Goal: Check status

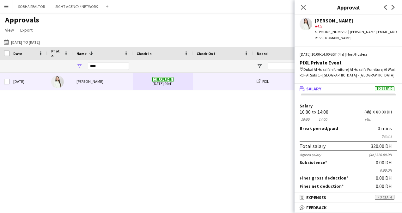
click at [82, 66] on div "****" at bounding box center [103, 66] width 60 height 13
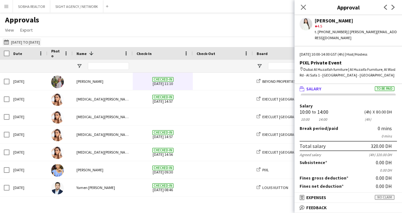
click at [41, 40] on button "[DATE] to [DATE] [DATE] to [DATE]" at bounding box center [22, 42] width 39 height 8
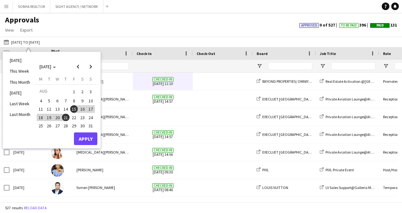
click at [74, 91] on span "1" at bounding box center [74, 91] width 8 height 9
drag, startPoint x: 73, startPoint y: 116, endPoint x: 77, endPoint y: 126, distance: 10.2
click at [73, 116] on span "22" at bounding box center [74, 118] width 8 height 8
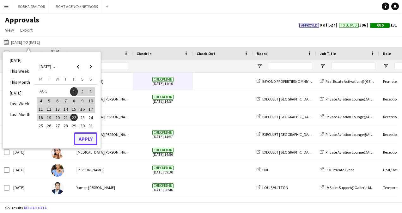
click at [87, 134] on button "Apply" at bounding box center [85, 138] width 23 height 13
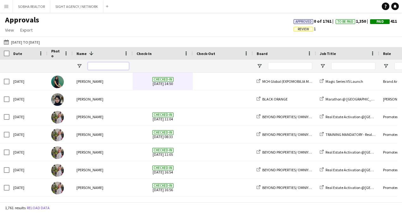
click at [102, 67] on input "Name Filter Input" at bounding box center [108, 66] width 41 height 8
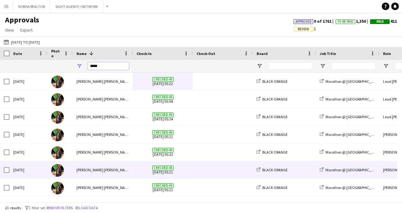
scroll to position [247, 0]
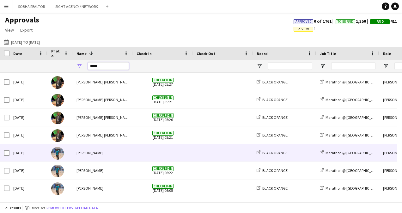
type input "*****"
click at [223, 152] on span at bounding box center [223, 152] width 52 height 17
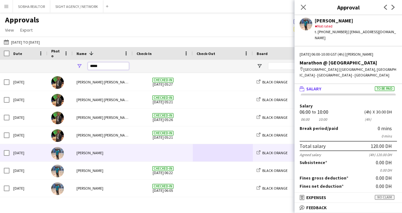
drag, startPoint x: 109, startPoint y: 65, endPoint x: 71, endPoint y: 66, distance: 37.3
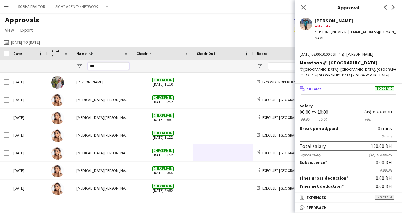
type input "****"
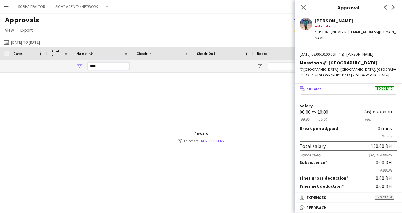
drag, startPoint x: 114, startPoint y: 66, endPoint x: 54, endPoint y: 67, distance: 59.4
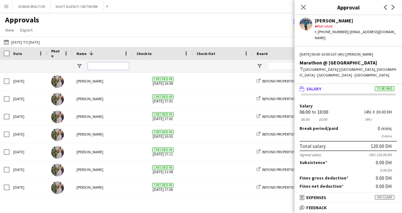
scroll to position [221, 0]
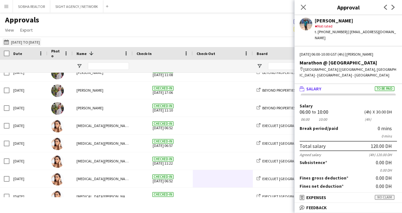
click at [41, 43] on button "[DATE] to [DATE] [DATE] to [DATE]" at bounding box center [22, 42] width 39 height 8
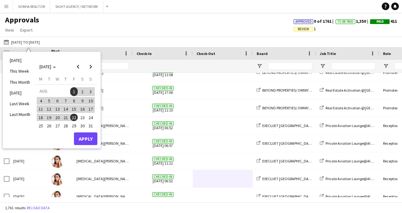
click at [118, 71] on div at bounding box center [108, 66] width 41 height 13
click at [119, 66] on input "Name Filter Input" at bounding box center [108, 66] width 41 height 8
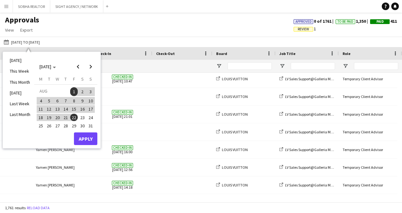
scroll to position [0, 11]
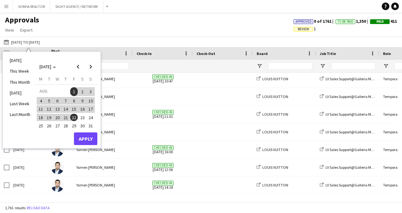
click at [129, 32] on div "Approvals View Customise view Customise filters Reset Filters Reset View Reset …" at bounding box center [201, 26] width 402 height 22
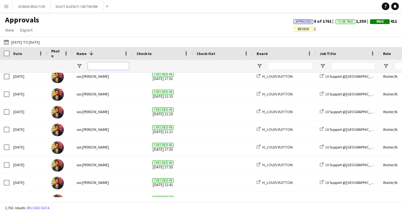
click at [103, 66] on input "Name Filter Input" at bounding box center [108, 66] width 41 height 8
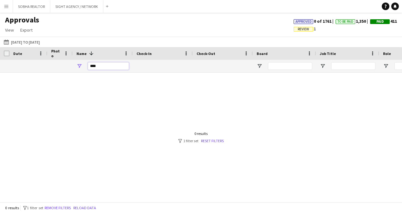
type input "*****"
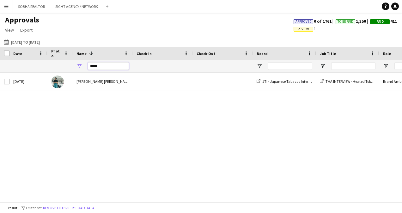
drag, startPoint x: 108, startPoint y: 66, endPoint x: 71, endPoint y: 67, distance: 36.7
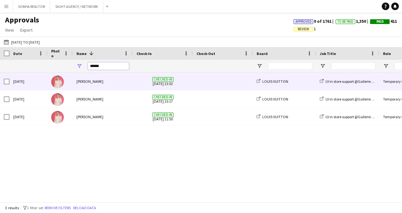
type input "******"
click at [189, 82] on div "Checked-in [DATE] 13:02" at bounding box center [163, 81] width 60 height 17
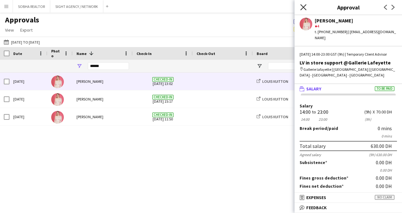
click at [302, 8] on icon at bounding box center [303, 7] width 6 height 6
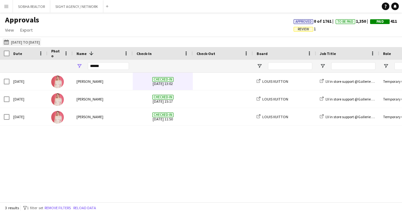
click at [41, 40] on button "[DATE] to [DATE] [DATE] to [DATE]" at bounding box center [22, 42] width 39 height 8
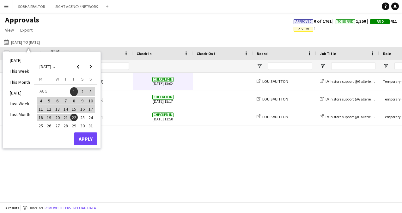
click at [73, 110] on span "15" at bounding box center [74, 109] width 8 height 8
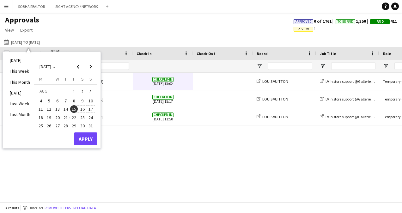
click at [63, 119] on span "21" at bounding box center [66, 118] width 8 height 8
click at [88, 139] on button "Apply" at bounding box center [85, 138] width 23 height 13
